Goal: Find specific page/section: Find specific page/section

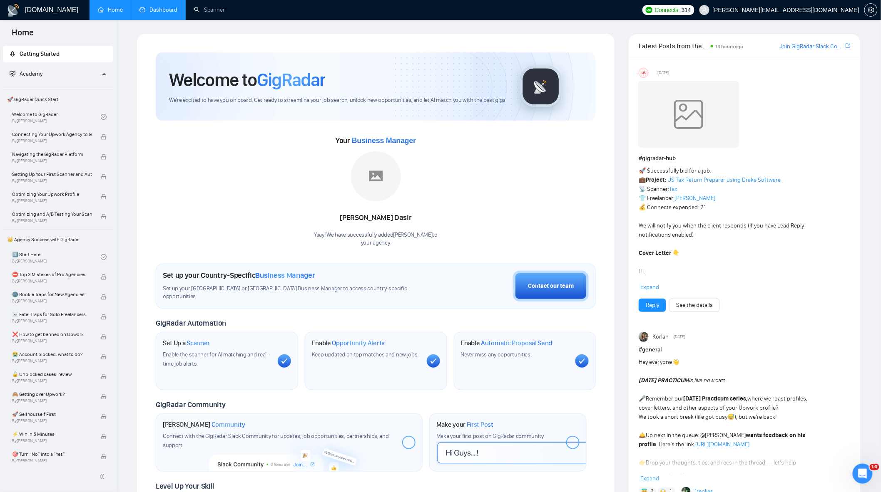
click at [167, 13] on link "Dashboard" at bounding box center [158, 9] width 38 height 7
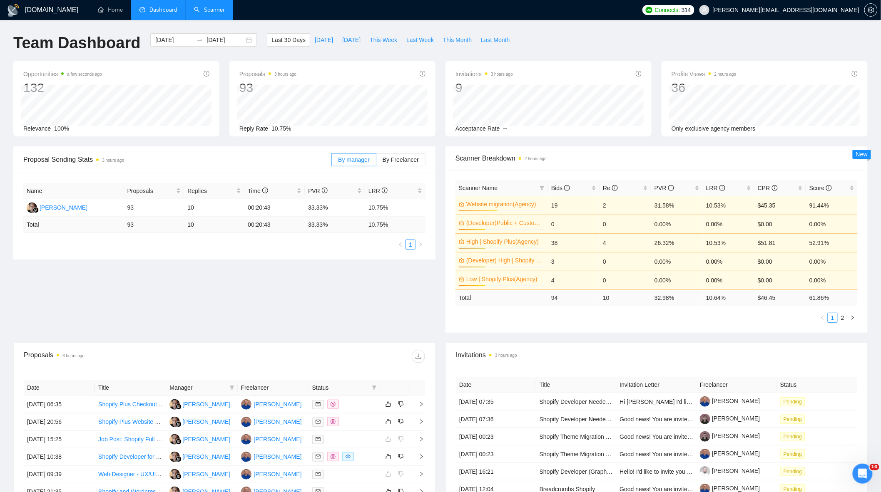
click at [196, 10] on link "Scanner" at bounding box center [209, 9] width 31 height 7
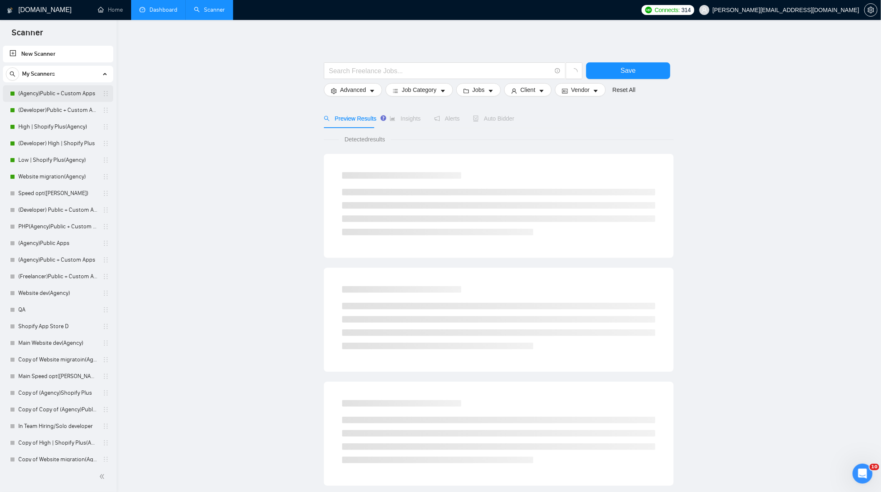
click at [86, 90] on link "(Agency)Public + Custom Apps" at bounding box center [57, 93] width 79 height 17
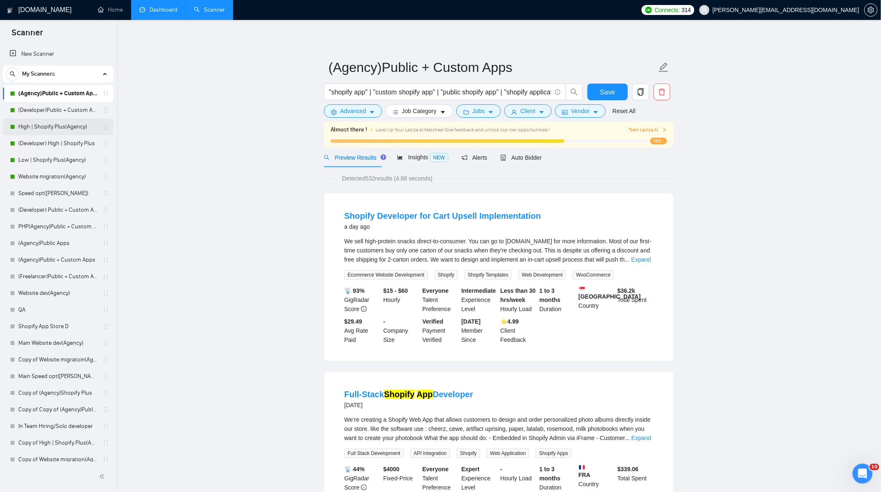
click at [46, 129] on link "High | Shopify Plus(Agency)" at bounding box center [57, 127] width 79 height 17
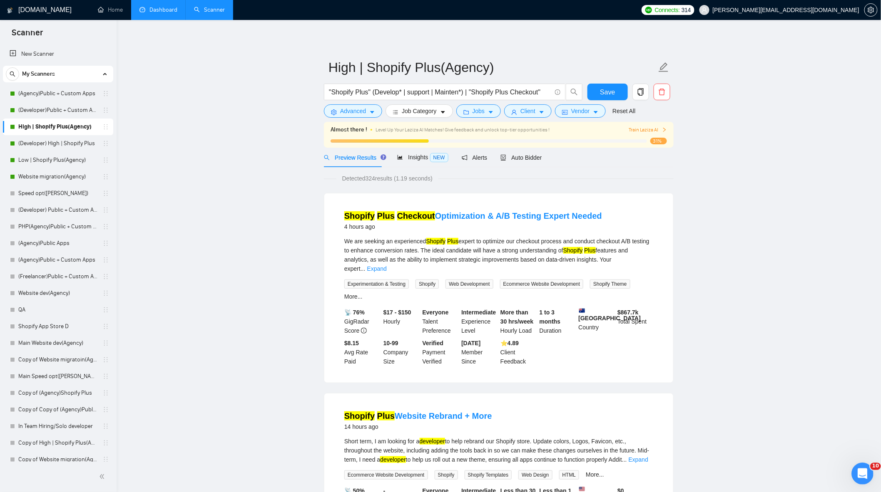
click at [863, 472] on icon "Открыть службу сообщений Intercom" at bounding box center [861, 473] width 14 height 14
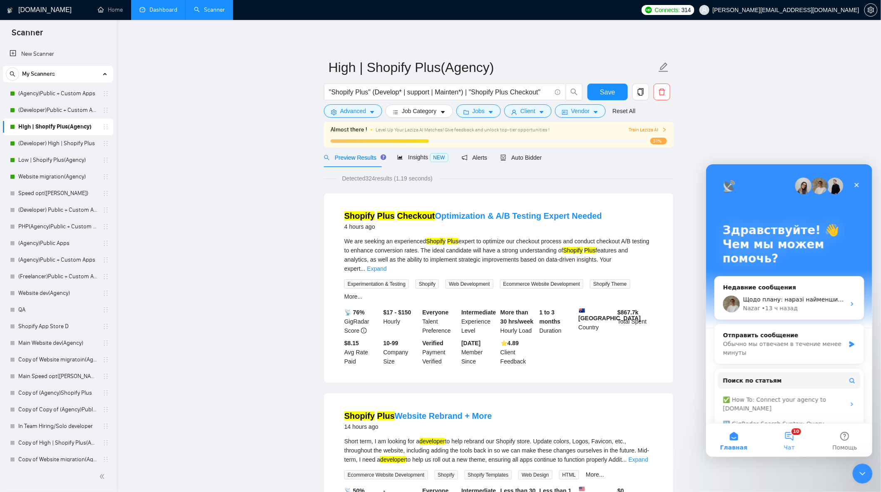
click at [792, 443] on button "10 Чат" at bounding box center [788, 440] width 55 height 33
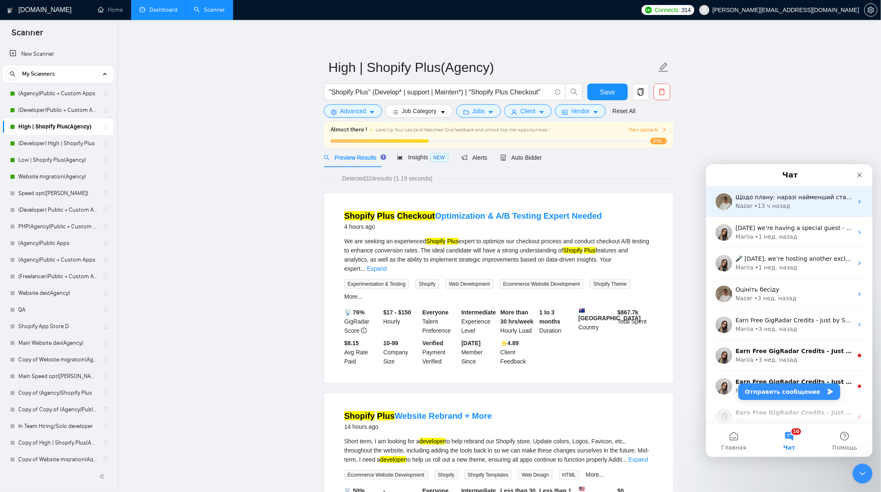
click at [790, 208] on div "Nazar • 13 ч назад" at bounding box center [793, 205] width 117 height 9
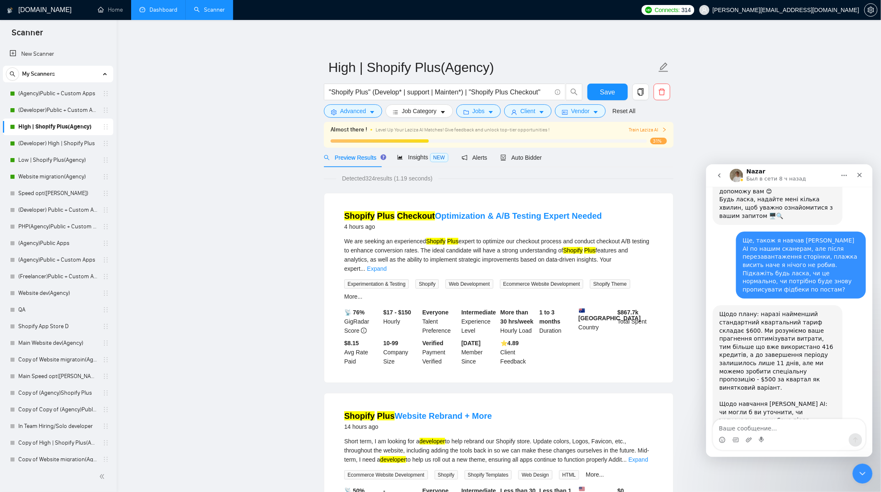
scroll to position [233, 0]
